Goal: Navigation & Orientation: Find specific page/section

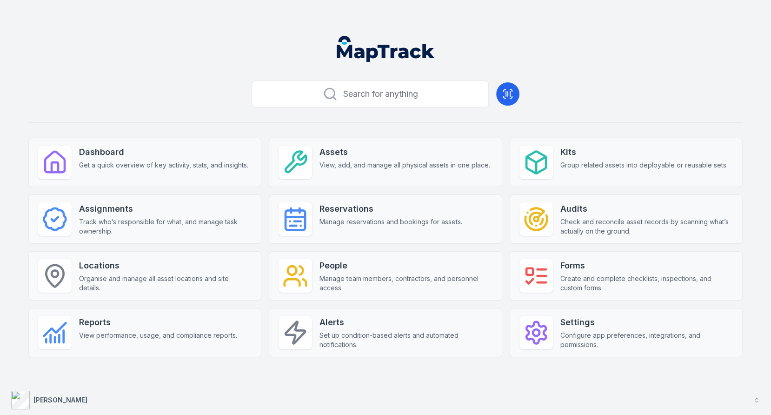
click at [263, 394] on button "[PERSON_NAME]" at bounding box center [385, 400] width 771 height 30
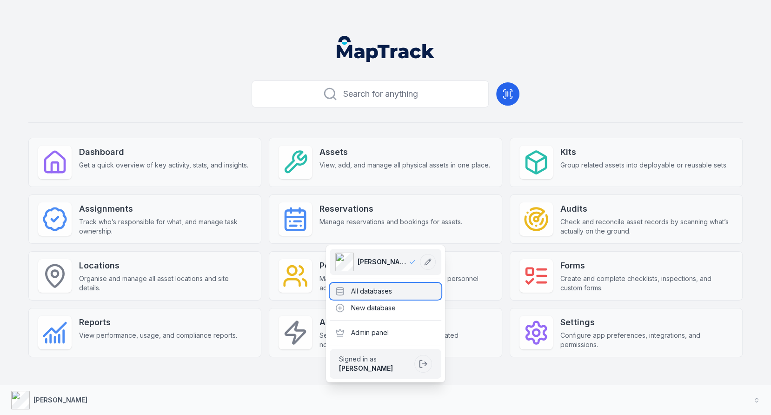
click at [353, 283] on div "All databases" at bounding box center [386, 291] width 112 height 17
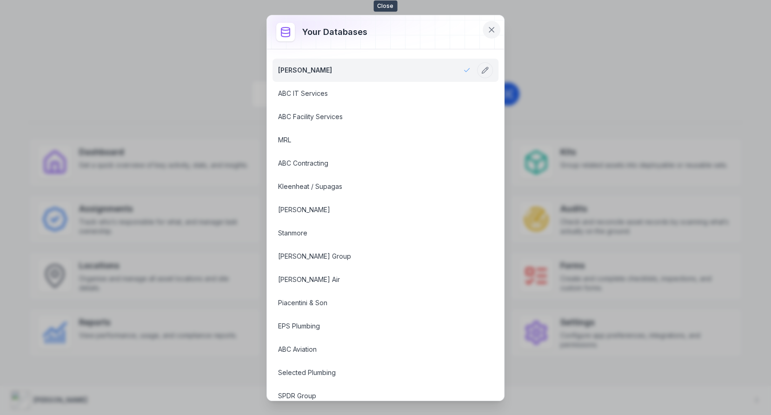
click at [492, 27] on icon at bounding box center [491, 29] width 9 height 9
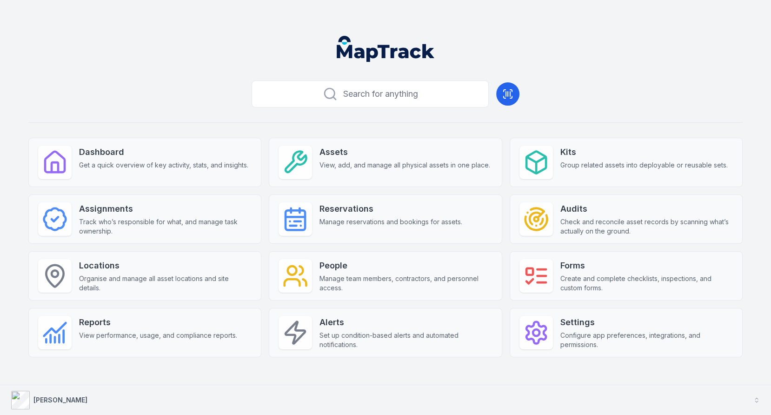
click at [398, 403] on button "[PERSON_NAME]" at bounding box center [385, 400] width 771 height 30
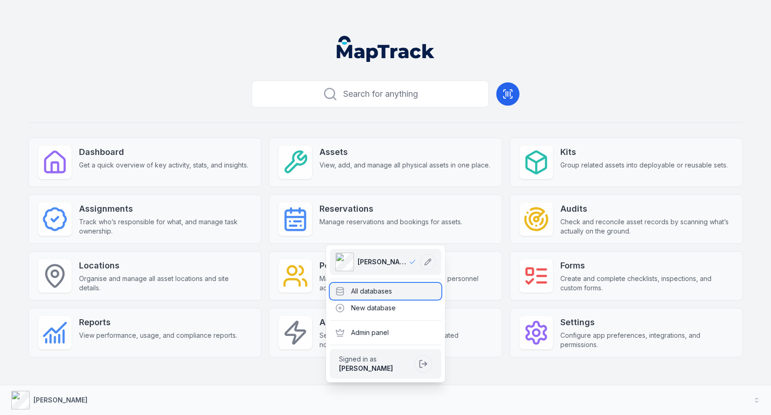
click at [410, 283] on div "All databases" at bounding box center [386, 291] width 112 height 17
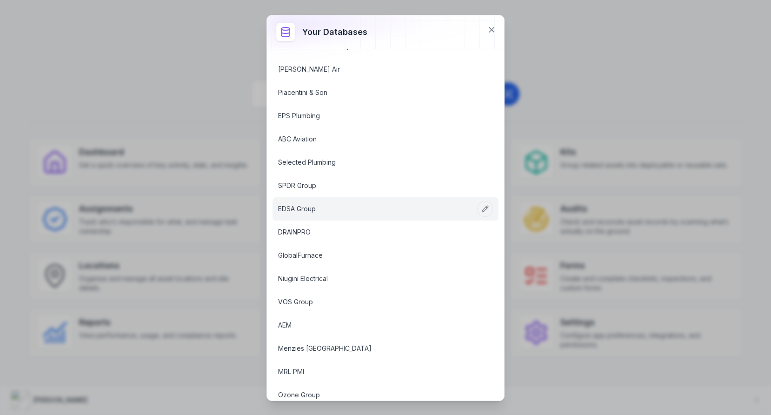
scroll to position [438, 0]
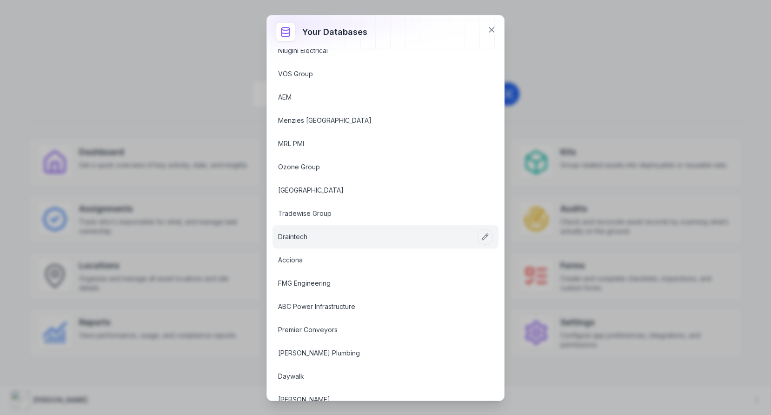
click at [341, 232] on link "Draintech" at bounding box center [374, 236] width 193 height 9
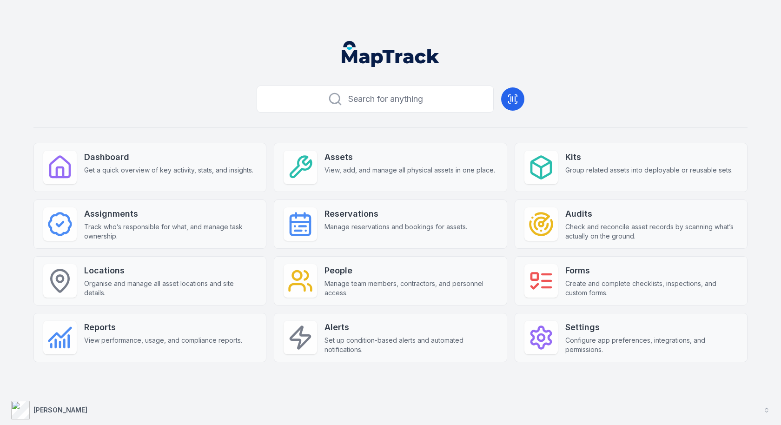
click at [282, 415] on button "[PERSON_NAME]" at bounding box center [390, 410] width 781 height 30
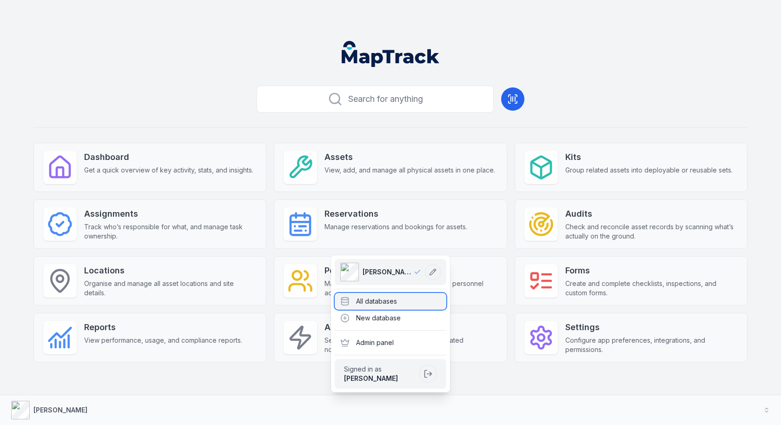
click at [374, 298] on div "All databases" at bounding box center [391, 301] width 112 height 17
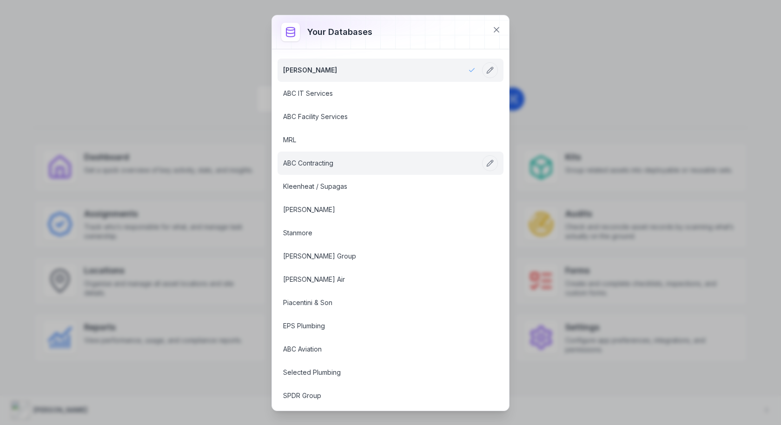
click at [418, 167] on link "ABC Contracting" at bounding box center [379, 163] width 193 height 9
